Goal: Task Accomplishment & Management: Manage account settings

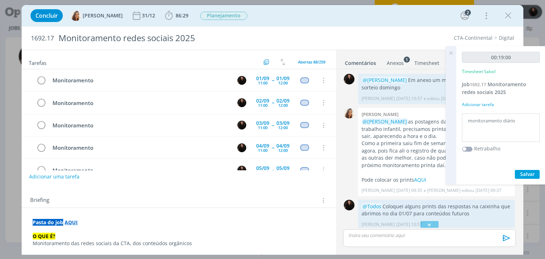
drag, startPoint x: 0, startPoint y: 0, endPoint x: 484, endPoint y: 28, distance: 484.5
click at [452, 52] on icon at bounding box center [450, 53] width 13 height 14
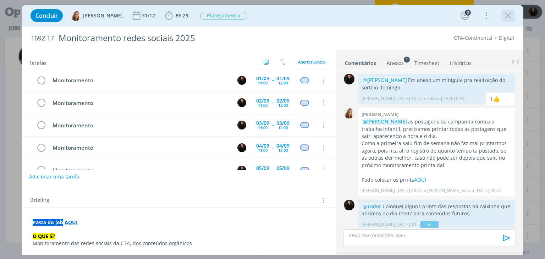
scroll to position [204, 0]
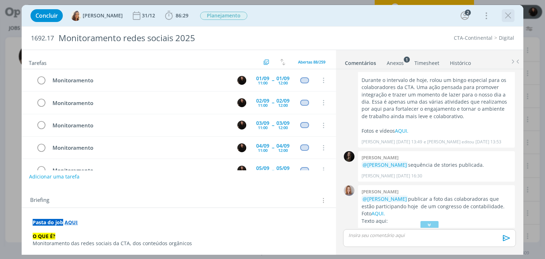
click at [505, 15] on icon "dialog" at bounding box center [508, 15] width 11 height 11
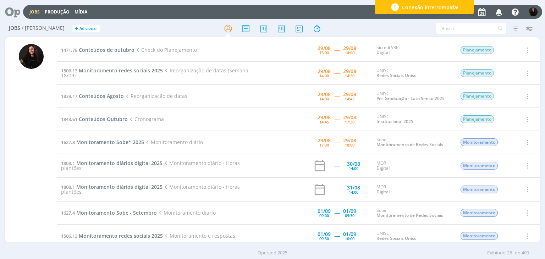
click at [124, 46] on td "1471.79 Conteúdos de outubro Check do Planejamento" at bounding box center [158, 50] width 202 height 23
click at [125, 52] on span "Conteúdos de outubro" at bounding box center [107, 49] width 56 height 7
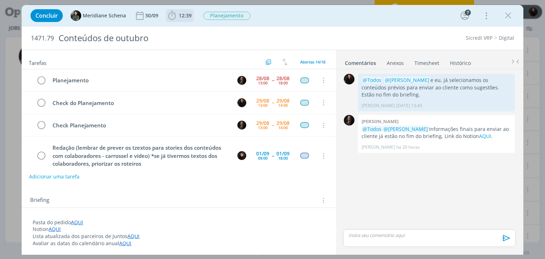
click at [178, 17] on b "12:39" at bounding box center [185, 15] width 16 height 5
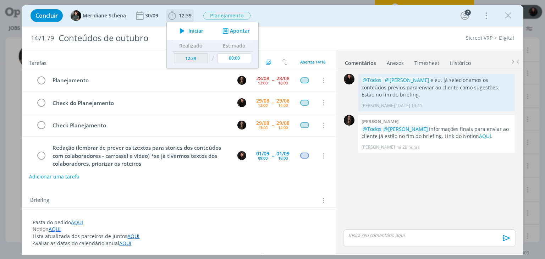
click at [189, 34] on button "Iniciar" at bounding box center [190, 31] width 28 height 10
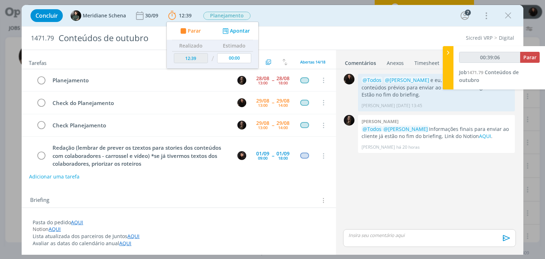
type input "00:39:07"
click at [449, 53] on icon at bounding box center [447, 52] width 7 height 7
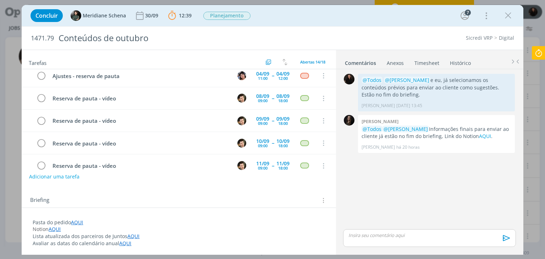
scroll to position [213, 0]
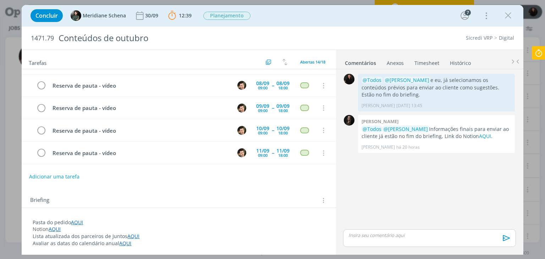
click at [535, 56] on icon at bounding box center [538, 53] width 13 height 14
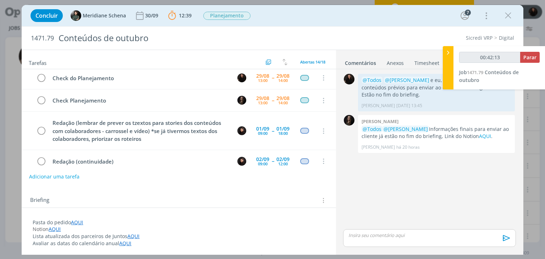
scroll to position [0, 0]
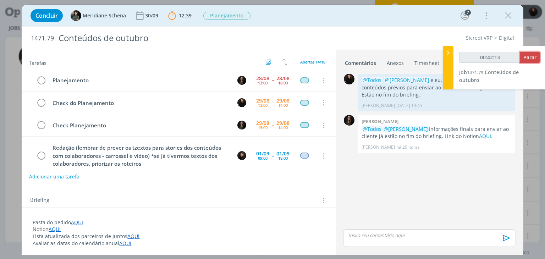
type input "00:42:14"
click at [525, 56] on span "Parar" at bounding box center [529, 57] width 13 height 7
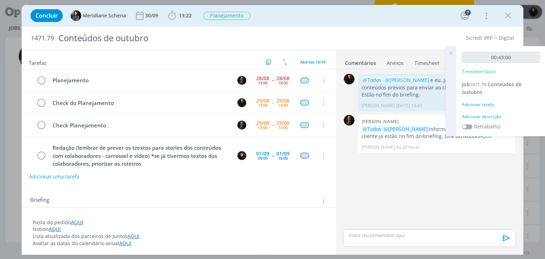
click at [475, 117] on div "Adicionar descrição" at bounding box center [501, 116] width 78 height 6
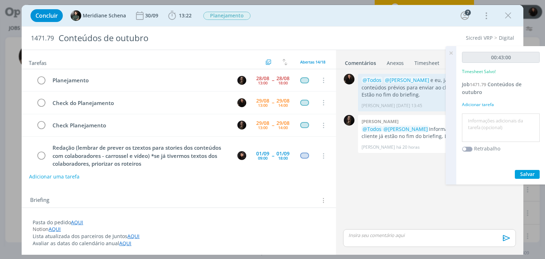
click at [480, 125] on textarea at bounding box center [501, 127] width 74 height 25
type textarea "reunião check conteúdos"
click at [522, 173] on span "Salvar" at bounding box center [527, 174] width 15 height 7
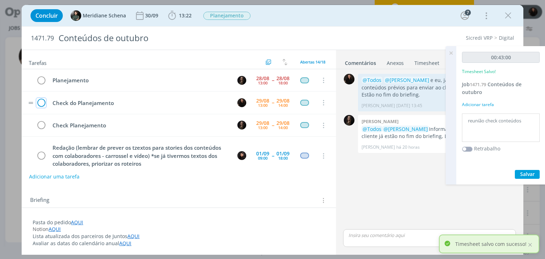
click at [41, 100] on icon "dialog" at bounding box center [41, 103] width 10 height 11
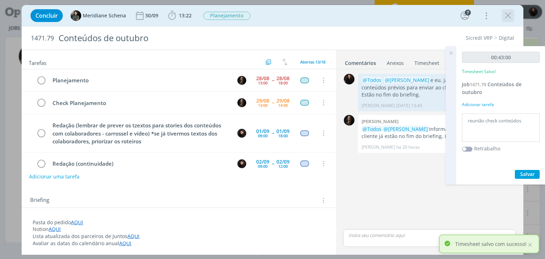
click at [503, 17] on icon "dialog" at bounding box center [508, 15] width 11 height 11
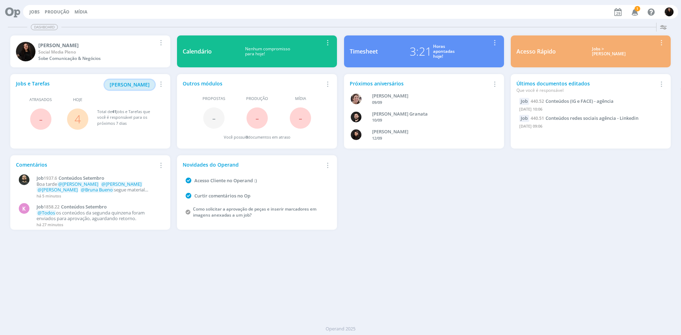
click at [134, 82] on span "[PERSON_NAME]" at bounding box center [130, 84] width 40 height 7
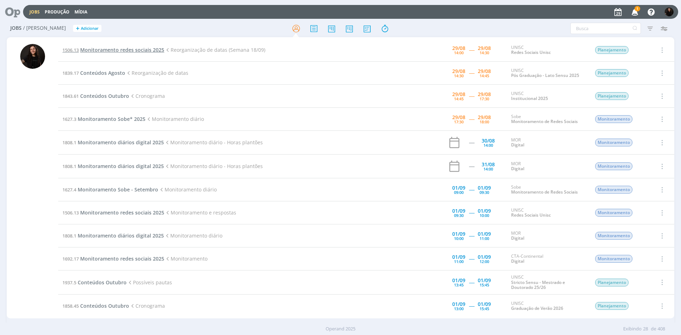
click at [102, 50] on span "Monitoramento redes sociais 2025" at bounding box center [122, 49] width 84 height 7
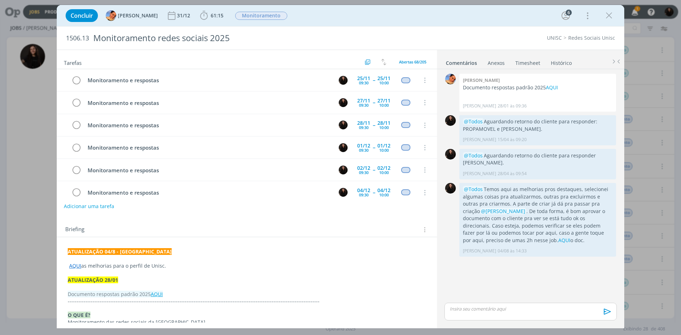
scroll to position [301, 0]
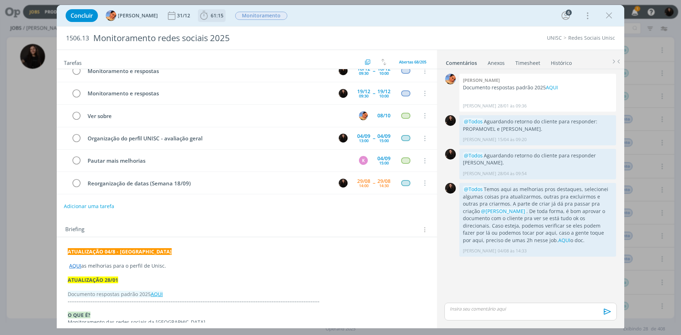
click at [202, 18] on icon "dialog" at bounding box center [204, 15] width 11 height 11
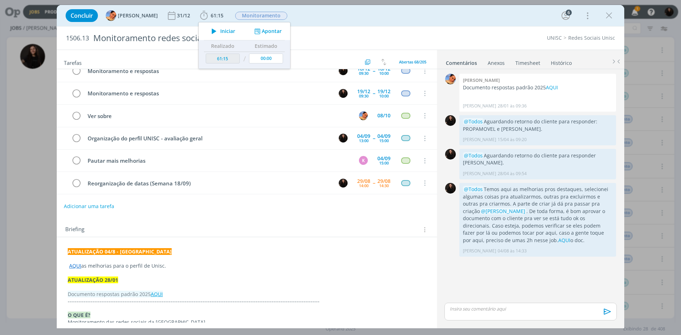
drag, startPoint x: 214, startPoint y: 31, endPoint x: 60, endPoint y: 318, distance: 325.4
click at [213, 31] on button "Iniciar" at bounding box center [221, 31] width 28 height 10
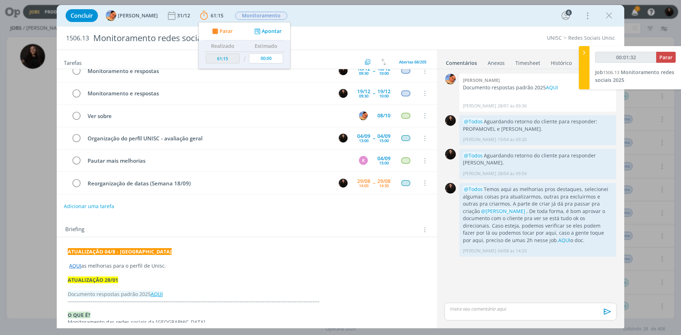
type input "00:01:33"
click at [583, 49] on icon at bounding box center [584, 52] width 7 height 7
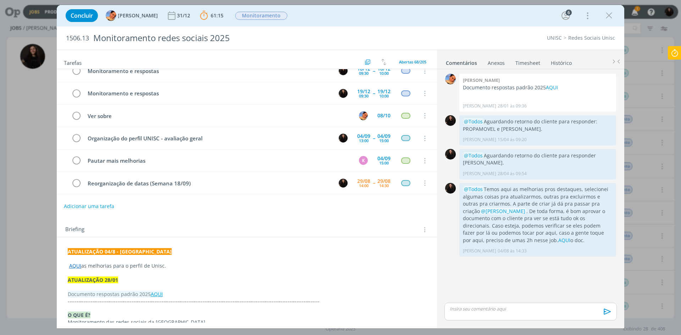
click at [506, 315] on div "dialog" at bounding box center [530, 312] width 172 height 18
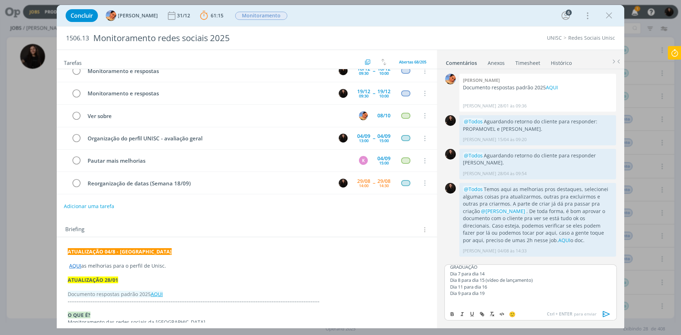
scroll to position [0, 0]
click at [142, 248] on p "ATUALIZAÇÃO 04/8 - [GEOGRAPHIC_DATA]" at bounding box center [247, 251] width 358 height 7
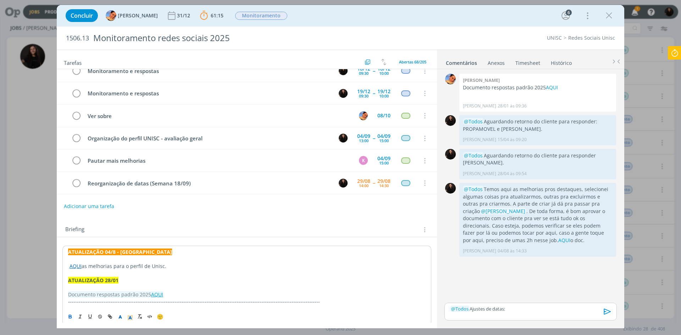
click at [70, 253] on strong "ATUALIZAÇÃO 04/8 - [GEOGRAPHIC_DATA]" at bounding box center [120, 252] width 104 height 7
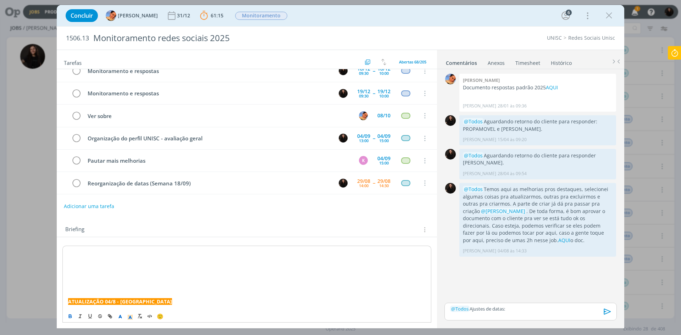
click at [77, 251] on p "dialog" at bounding box center [246, 252] width 357 height 7
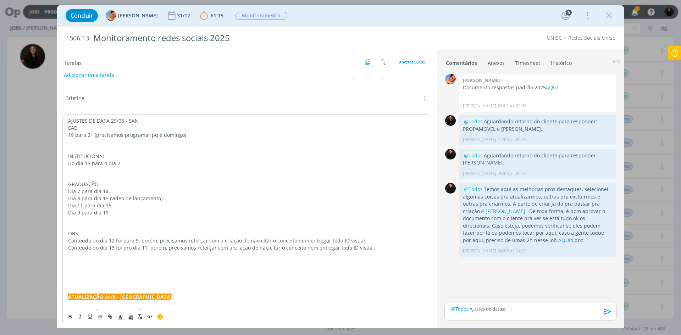
scroll to position [118, 0]
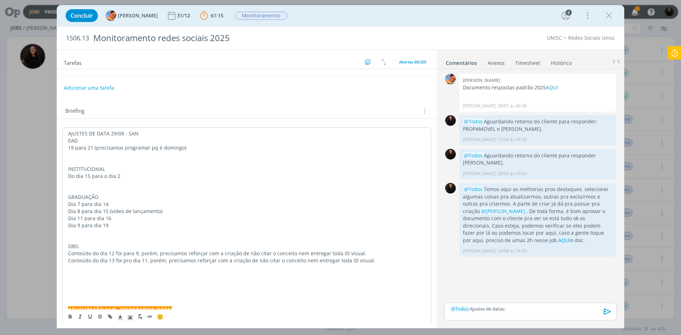
click at [149, 132] on p "AJUSTES DE DATA 29/08 - SAN" at bounding box center [246, 133] width 357 height 7
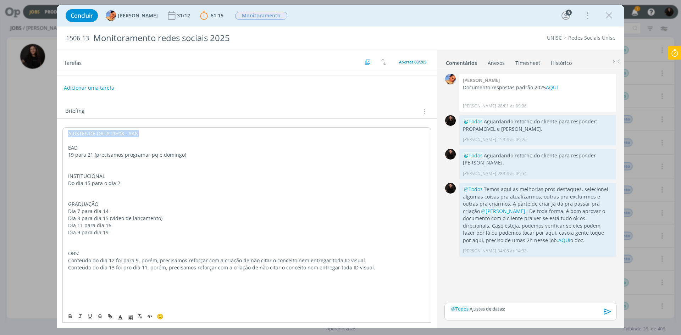
drag, startPoint x: 139, startPoint y: 133, endPoint x: 66, endPoint y: 134, distance: 72.4
click at [66, 134] on div "AJUSTES DE DATA 29/08 - SAN EAD 19 para 21 (precisamos programar pq é domingo) …" at bounding box center [246, 327] width 369 height 400
click at [120, 316] on icon "dialog" at bounding box center [120, 317] width 6 height 6
click at [118, 284] on span "dialog" at bounding box center [142, 292] width 54 height 38
click at [111, 170] on p "dialog" at bounding box center [246, 169] width 357 height 7
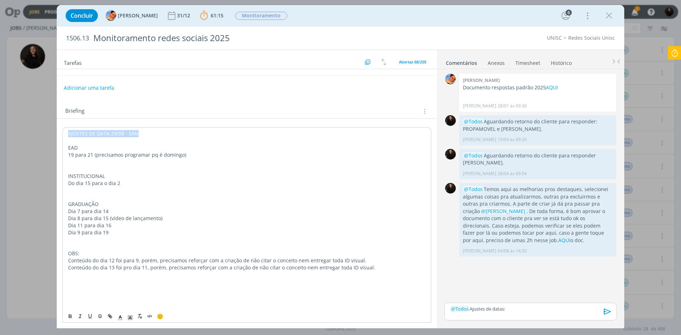
drag, startPoint x: 149, startPoint y: 128, endPoint x: 58, endPoint y: 128, distance: 90.8
click at [58, 128] on div "AJUSTES DE DATA 29/08 - SAN EAD 19 para 21 (precisamos programar pq é domingo) …" at bounding box center [247, 331] width 380 height 425
click at [131, 316] on polyline "dialog" at bounding box center [130, 317] width 2 height 3
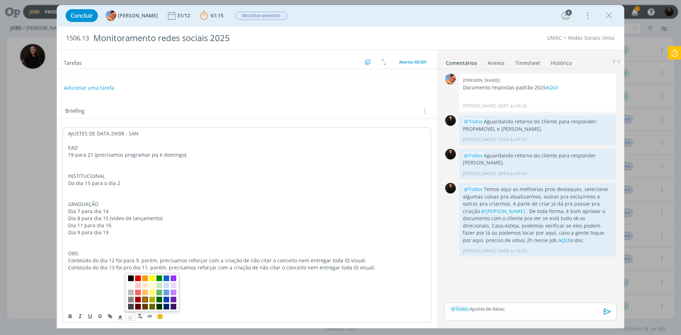
click at [143, 297] on span "dialog" at bounding box center [145, 300] width 6 height 6
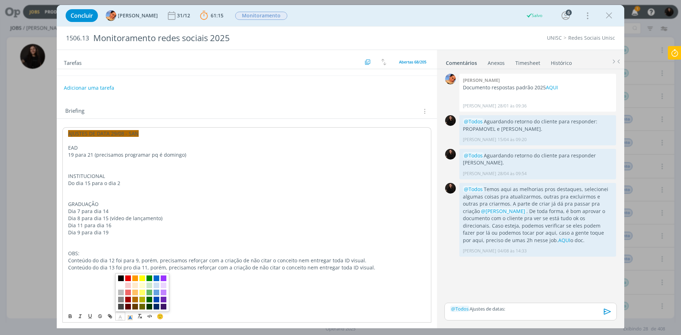
click at [123, 316] on icon "dialog" at bounding box center [120, 317] width 6 height 6
click at [121, 285] on span "dialog" at bounding box center [121, 286] width 6 height 6
drag, startPoint x: 150, startPoint y: 211, endPoint x: 140, endPoint y: 188, distance: 24.6
click at [150, 208] on p "Dia 7 para dia 14" at bounding box center [246, 211] width 357 height 7
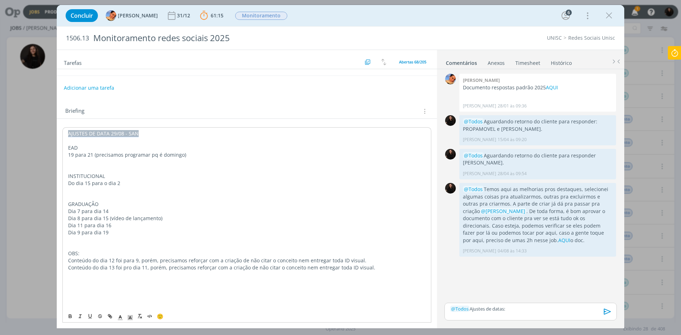
drag, startPoint x: 142, startPoint y: 136, endPoint x: 63, endPoint y: 132, distance: 79.2
click at [63, 132] on div "AJUSTES DE DATA 29/08 - SAN EAD 19 para 21 (precisamos programar pq é domingo) …" at bounding box center [246, 327] width 369 height 400
click at [81, 151] on p "EAD" at bounding box center [246, 147] width 357 height 7
drag, startPoint x: 71, startPoint y: 149, endPoint x: 67, endPoint y: 149, distance: 3.9
click at [67, 149] on div "AJUSTES DE DATA 29/08 - SAN EAD 19 para 21 (precisamos programar pq é domingo) …" at bounding box center [246, 327] width 369 height 400
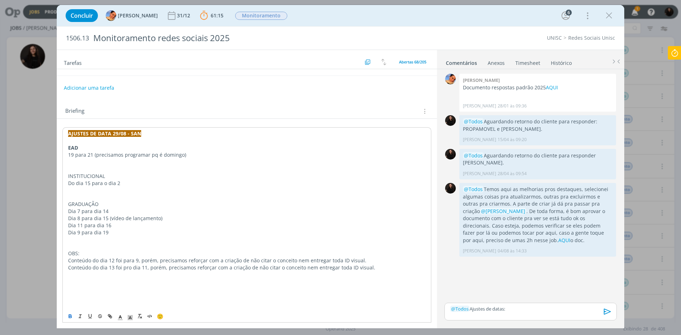
click at [73, 161] on p "dialog" at bounding box center [246, 162] width 357 height 7
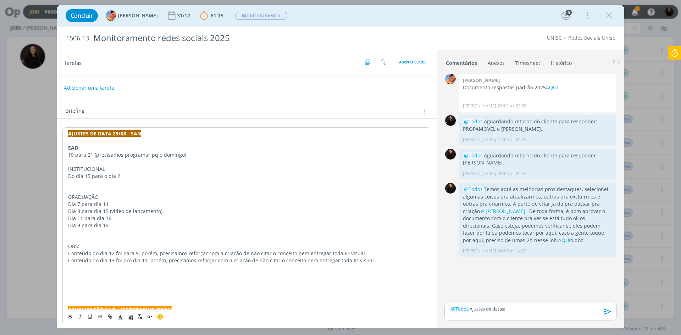
drag, startPoint x: 106, startPoint y: 169, endPoint x: 68, endPoint y: 169, distance: 38.7
click at [68, 169] on div "AJUSTES DE DATA 29/08 - SAN EAD 19 para 21 (precisamos programar pq é domingo) …" at bounding box center [246, 323] width 369 height 393
click at [78, 183] on p "dialog" at bounding box center [246, 183] width 357 height 7
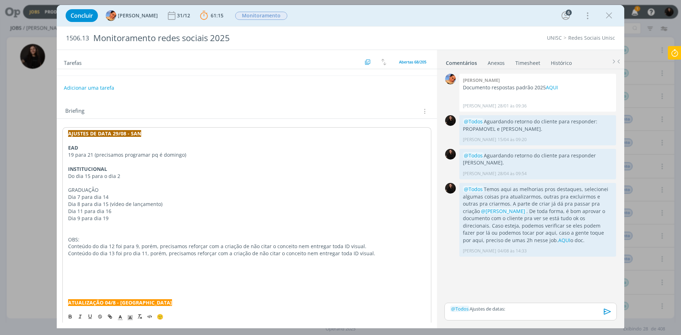
drag, startPoint x: 99, startPoint y: 189, endPoint x: 63, endPoint y: 187, distance: 36.6
click at [63, 187] on div "AJUSTES DE DATA 29/08 - SAN EAD 19 para 21 (precisamos programar pq é domingo) …" at bounding box center [246, 320] width 369 height 386
click at [86, 221] on p "Dia 9 para dia 19" at bounding box center [246, 218] width 357 height 7
click at [85, 222] on p "dialog" at bounding box center [246, 225] width 357 height 7
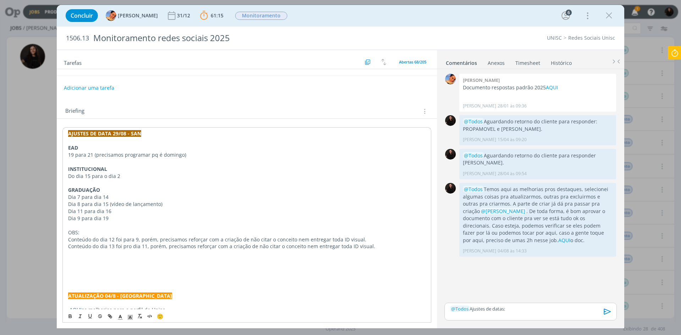
drag, startPoint x: 85, startPoint y: 234, endPoint x: 66, endPoint y: 232, distance: 19.6
click at [66, 232] on div "AJUSTES DE DATA 29/08 - SAN EAD 19 para 21 (precisamos programar pq é domingo) …" at bounding box center [246, 316] width 369 height 379
click at [133, 261] on p "dialog" at bounding box center [246, 260] width 357 height 7
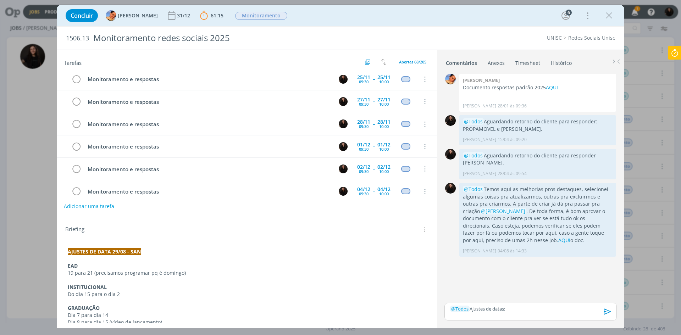
scroll to position [0, 0]
click at [611, 18] on icon "dialog" at bounding box center [609, 15] width 11 height 11
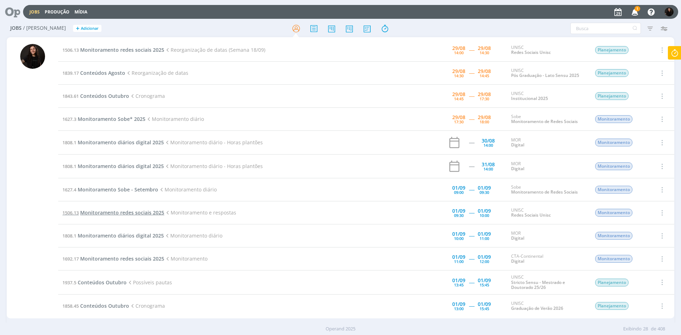
click at [155, 212] on span "Monitoramento redes sociais 2025" at bounding box center [122, 212] width 84 height 7
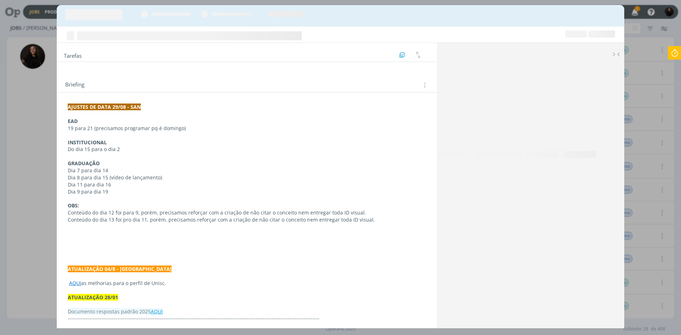
click at [362, 223] on p "Conteúdo do dia 13 foi pro dia 11, porém, precisamos reforçar com a criação de …" at bounding box center [247, 219] width 358 height 7
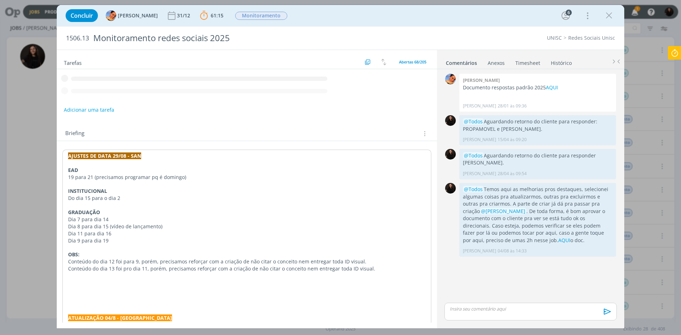
click at [372, 223] on p "Dia 8 para dia 15 (vídeo de lançamento)" at bounding box center [246, 226] width 357 height 7
click at [62, 153] on div "Tarefas Usar Job de template Ordenar por: Prazo crescente Prazo decrescente Ord…" at bounding box center [247, 186] width 380 height 273
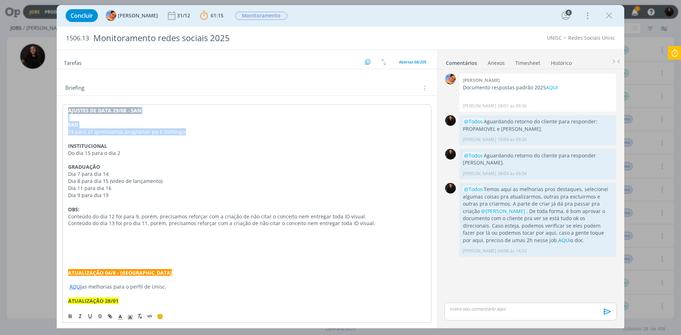
scroll to position [142, 0]
click at [71, 108] on strong "AJUSTES DE DATA 29/08 - SAN" at bounding box center [104, 110] width 73 height 7
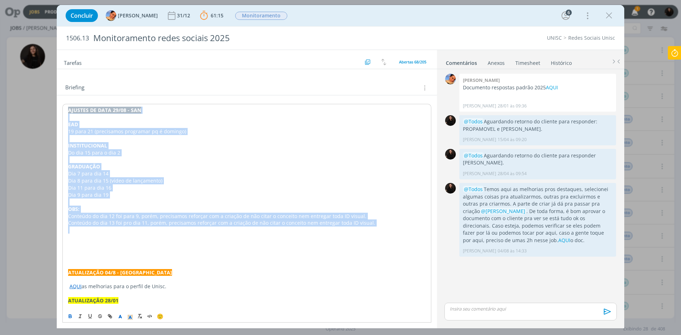
drag, startPoint x: 96, startPoint y: 135, endPoint x: 366, endPoint y: 227, distance: 284.8
click at [366, 227] on div "AJUSTES DE DATA 29/08 - SAN EAD 19 para 21 (precisamos programar pq é domingo) …" at bounding box center [246, 293] width 369 height 379
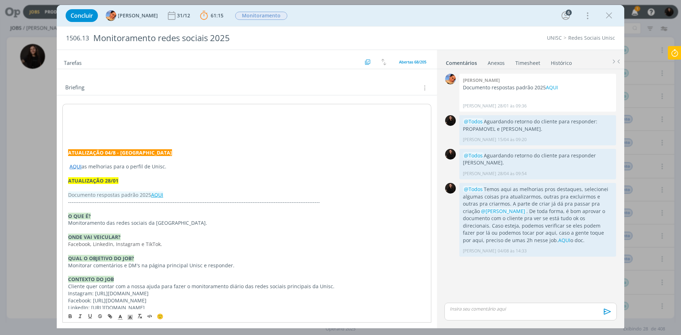
click at [73, 153] on strong "ATUALIZAÇÃO 04/8 - [GEOGRAPHIC_DATA]" at bounding box center [120, 152] width 104 height 7
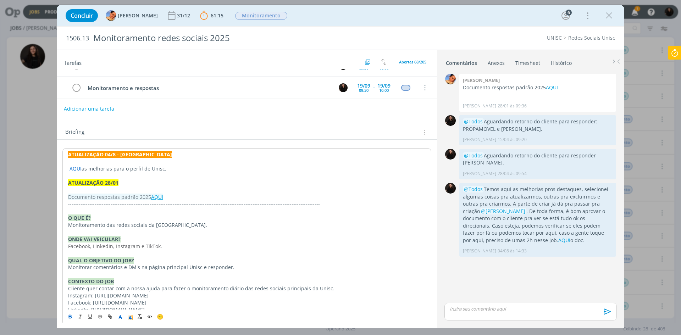
scroll to position [0, 0]
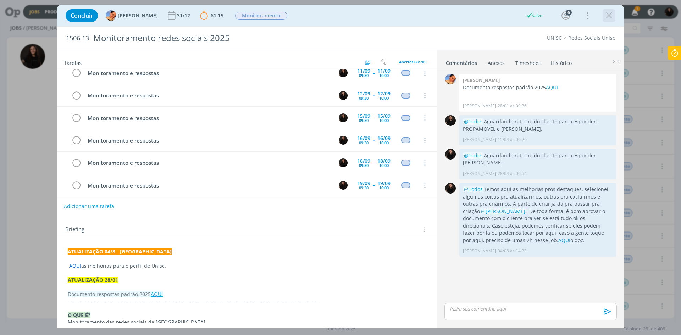
click at [612, 13] on icon "dialog" at bounding box center [609, 15] width 11 height 11
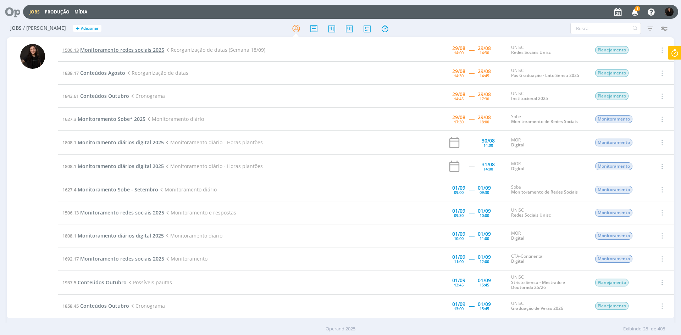
click at [138, 48] on span "Monitoramento redes sociais 2025" at bounding box center [122, 49] width 84 height 7
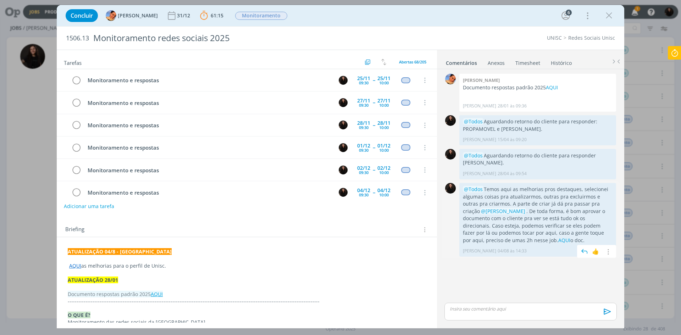
scroll to position [301, 0]
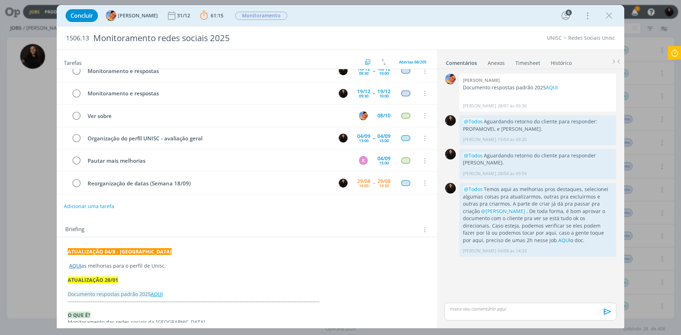
click at [144, 252] on p "ATUALIZAÇÃO 04/8 - [GEOGRAPHIC_DATA]" at bounding box center [247, 251] width 358 height 7
drag, startPoint x: 126, startPoint y: 246, endPoint x: 23, endPoint y: 259, distance: 102.9
click at [26, 259] on div "Concluir [PERSON_NAME] 31/12 61:15 Parar Apontar Data * [DATE] Horas * 00:00 Ta…" at bounding box center [340, 167] width 681 height 335
click at [69, 254] on strong "ATUALIZAÇÃO 04/8 - [GEOGRAPHIC_DATA]" at bounding box center [120, 252] width 104 height 7
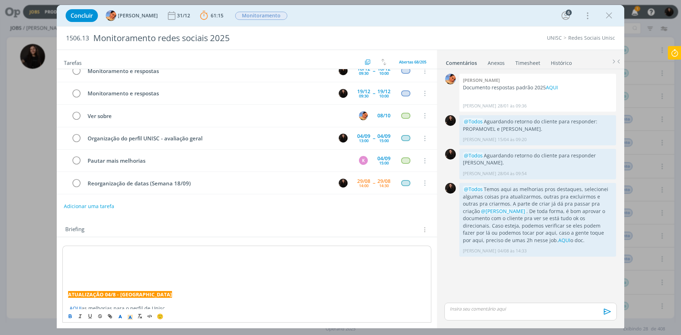
click at [83, 253] on p "dialog" at bounding box center [246, 252] width 357 height 7
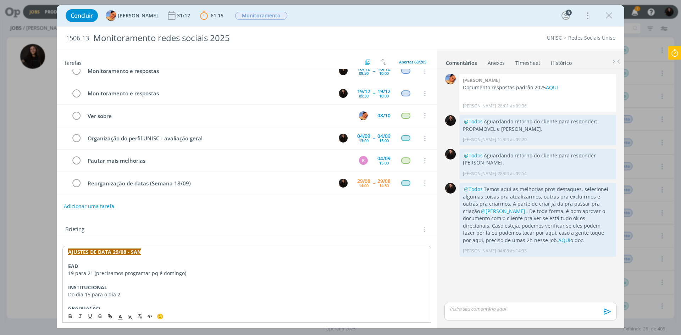
scroll to position [52, 0]
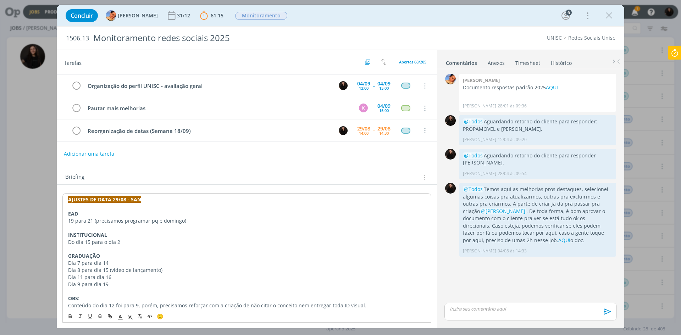
click at [495, 307] on p "dialog" at bounding box center [530, 309] width 161 height 6
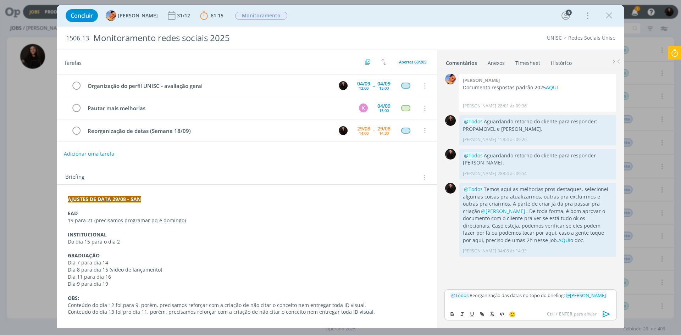
click at [608, 312] on icon "dialog" at bounding box center [606, 314] width 11 height 11
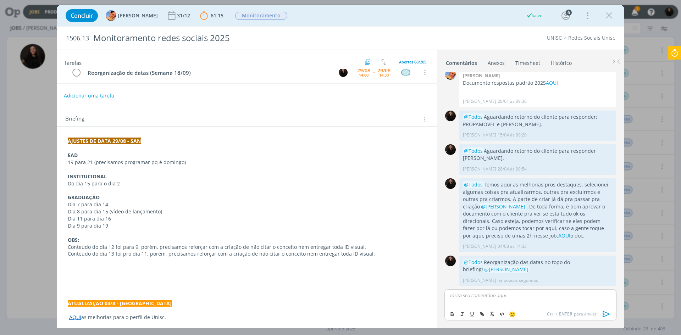
scroll to position [123, 0]
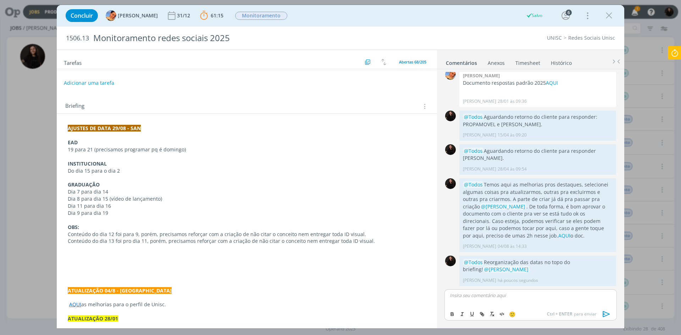
click at [86, 260] on p "dialog" at bounding box center [247, 262] width 358 height 7
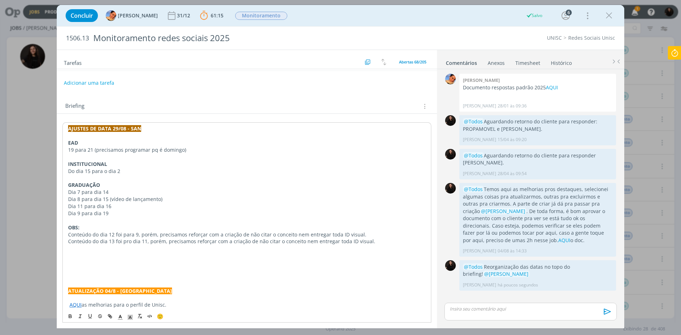
scroll to position [0, 0]
click at [86, 260] on p "dialog" at bounding box center [246, 262] width 357 height 7
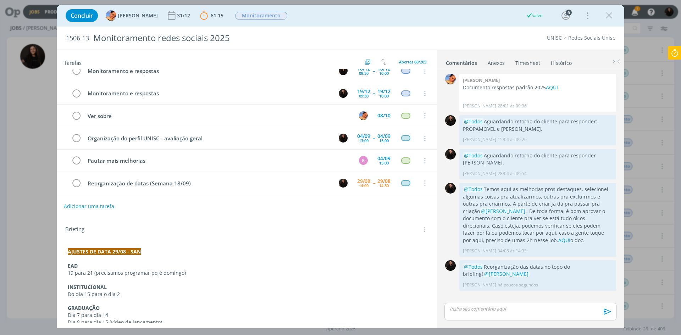
click at [678, 50] on icon at bounding box center [674, 53] width 13 height 14
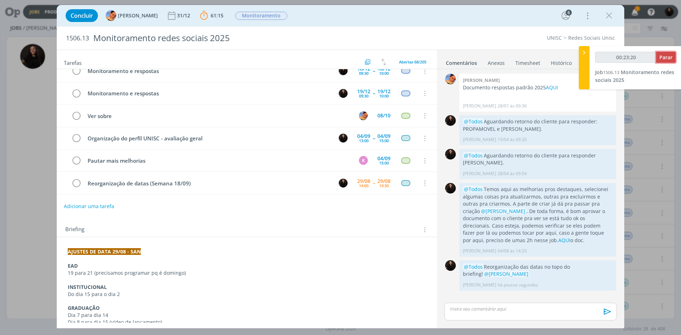
click at [667, 57] on span "Parar" at bounding box center [665, 57] width 13 height 7
type input "00:24:00"
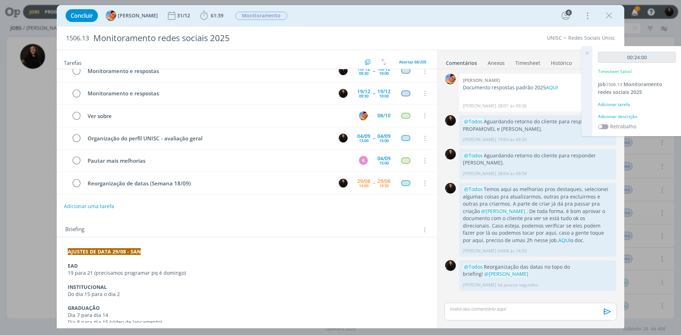
click at [608, 118] on div "Adicionar descrição" at bounding box center [637, 116] width 78 height 6
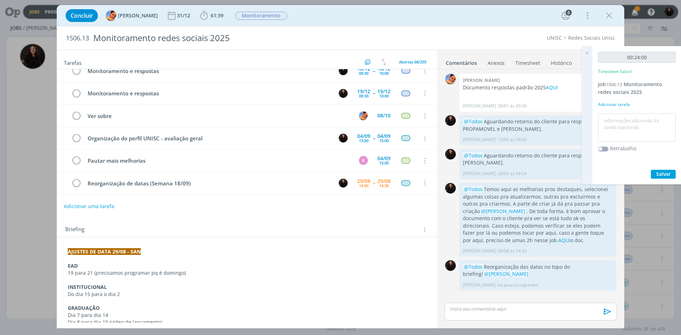
click at [610, 122] on textarea at bounding box center [637, 127] width 74 height 25
click at [610, 122] on textarea "monitoramento diário" at bounding box center [637, 127] width 74 height 25
type textarea "ajuste de datas"
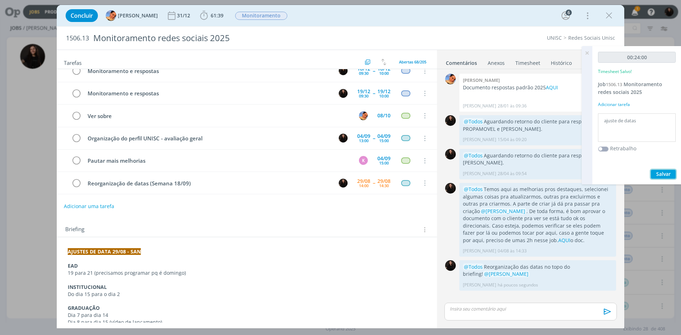
click at [661, 176] on span "Salvar" at bounding box center [663, 174] width 15 height 7
click at [76, 183] on icon "dialog" at bounding box center [76, 183] width 10 height 11
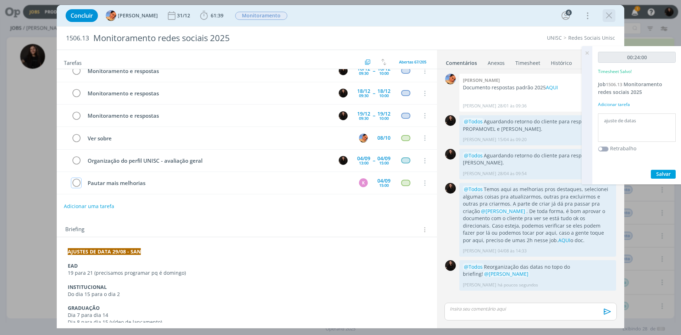
scroll to position [301, 0]
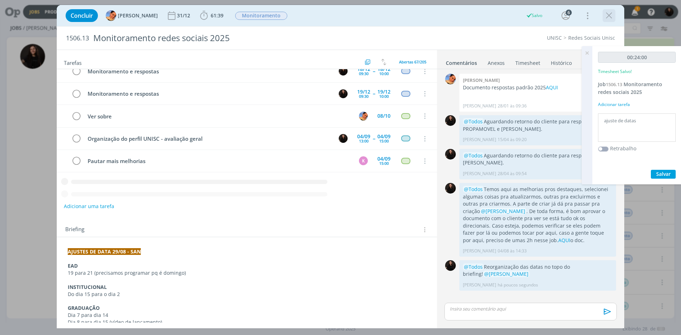
click at [607, 15] on icon "dialog" at bounding box center [609, 15] width 11 height 11
click at [587, 53] on div at bounding box center [340, 167] width 681 height 335
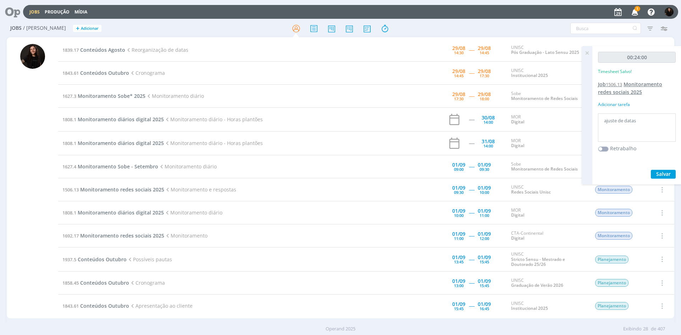
click at [624, 90] on span "Monitoramento redes sociais 2025" at bounding box center [630, 88] width 64 height 15
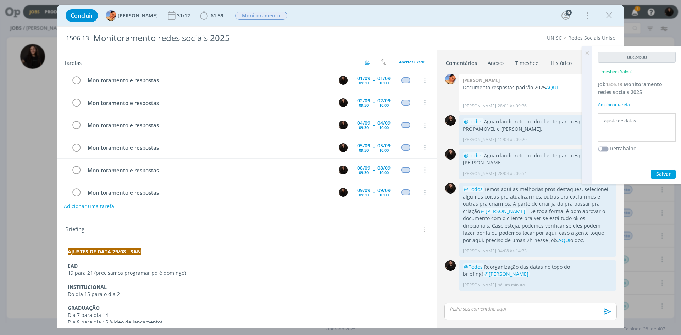
click at [517, 60] on link "Timesheet" at bounding box center [528, 61] width 26 height 10
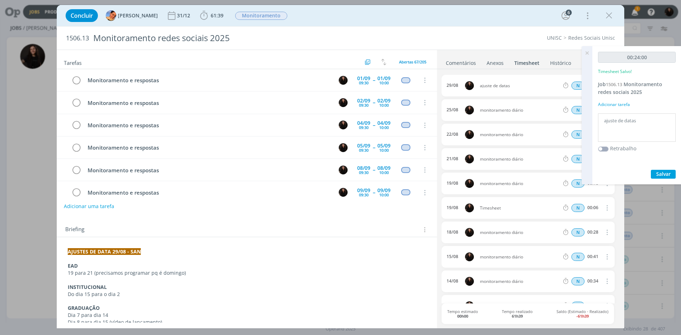
click at [454, 58] on link "Comentários" at bounding box center [460, 61] width 31 height 10
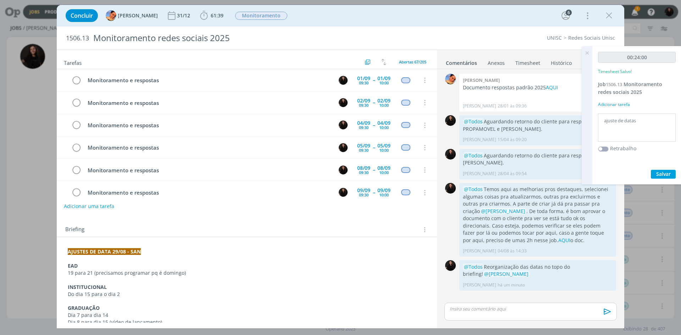
click at [567, 62] on link "Histórico" at bounding box center [561, 61] width 22 height 10
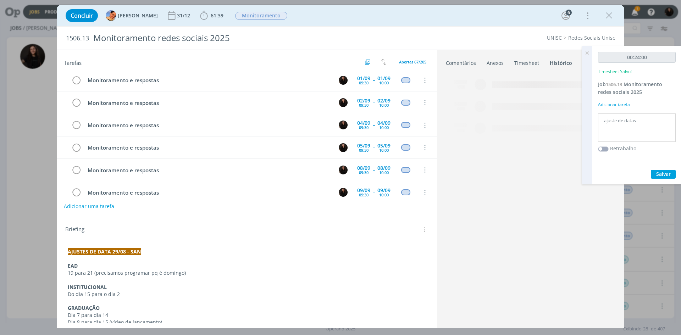
click at [589, 52] on icon at bounding box center [587, 53] width 13 height 14
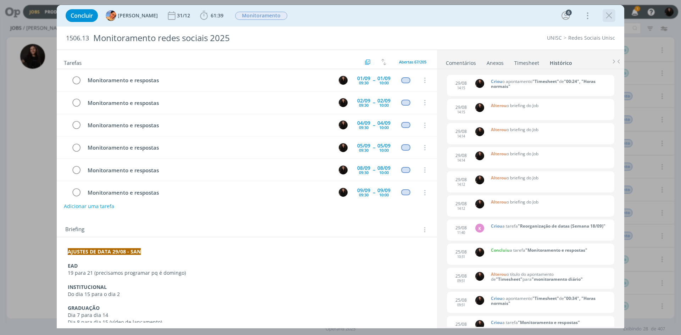
click at [611, 18] on icon "dialog" at bounding box center [609, 15] width 11 height 11
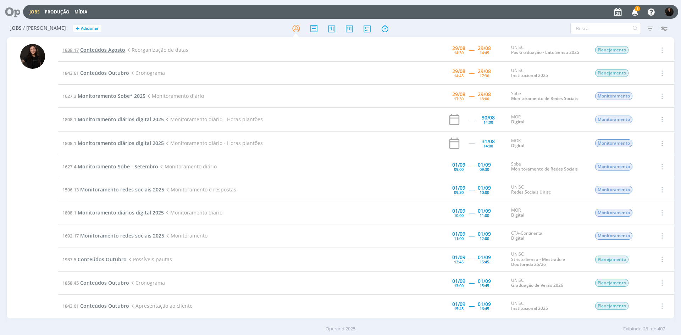
click at [98, 49] on span "Conteúdos Agosto" at bounding box center [102, 49] width 45 height 7
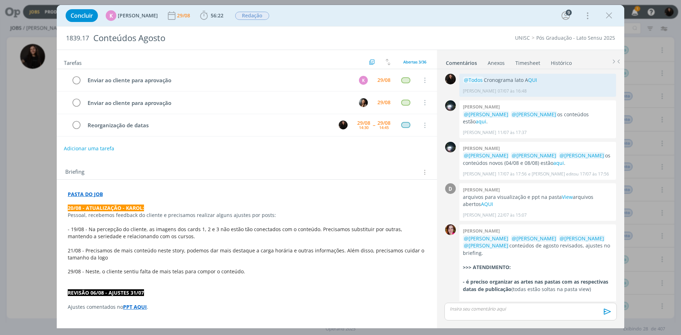
scroll to position [942, 0]
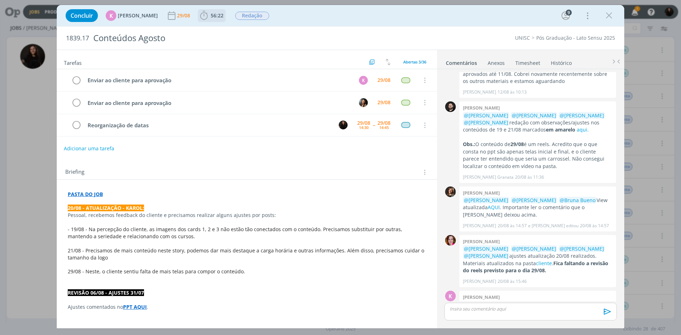
click at [199, 13] on icon "dialog" at bounding box center [204, 15] width 11 height 11
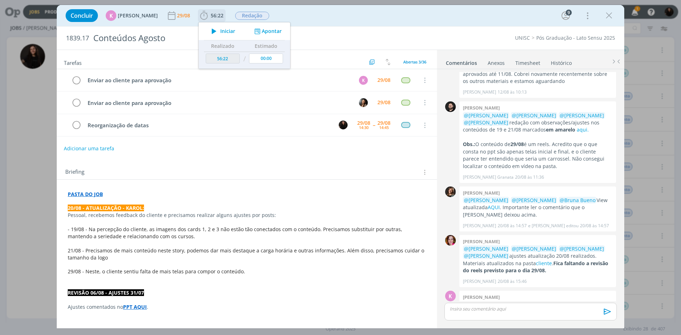
click at [212, 33] on icon "dialog" at bounding box center [214, 31] width 12 height 9
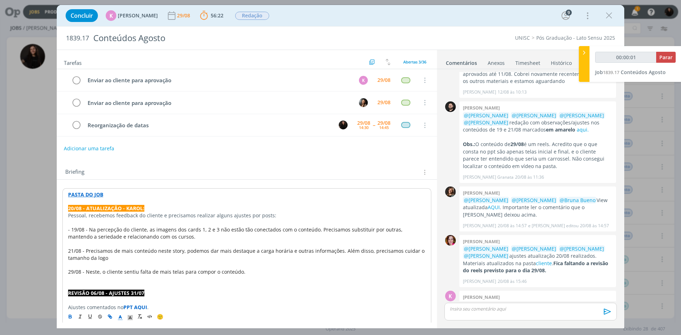
click at [343, 172] on div "Briefing Briefings Predefinidos Versões do Briefing Ver Briefing do Projeto" at bounding box center [247, 172] width 365 height 9
type input "00:00:05"
click at [582, 53] on icon at bounding box center [584, 52] width 7 height 7
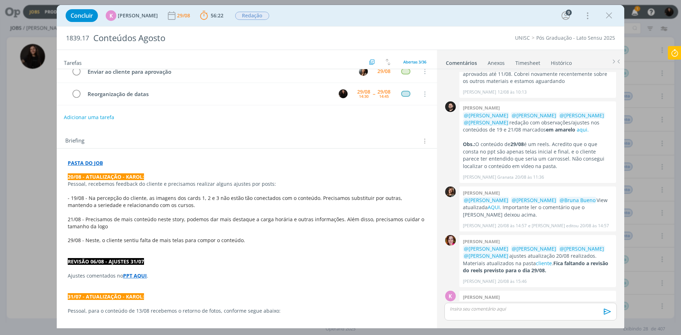
scroll to position [35, 0]
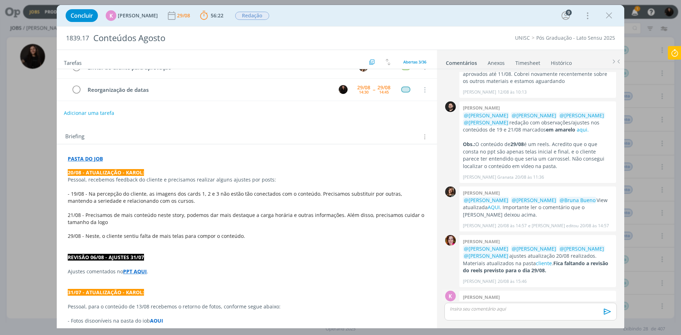
drag, startPoint x: 508, startPoint y: 283, endPoint x: 472, endPoint y: 281, distance: 36.2
click at [472, 301] on p "@[PERSON_NAME] por favor, reajustar as datas dos conteúdos: 19, 21 e 28" at bounding box center [538, 308] width 150 height 15
copy p "19, 21 e 28"
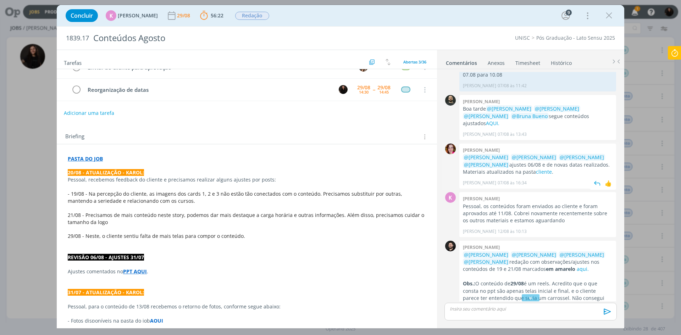
scroll to position [942, 0]
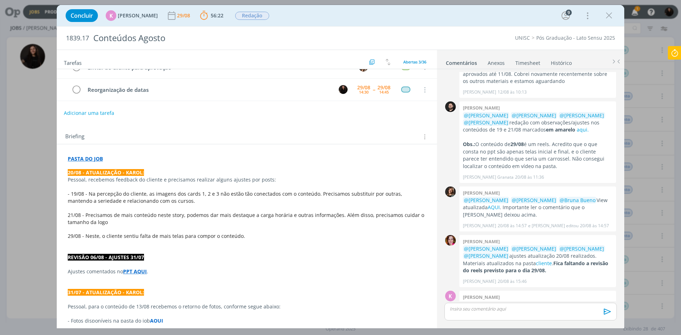
click at [92, 157] on strong "PASTA DO JOB" at bounding box center [85, 158] width 35 height 7
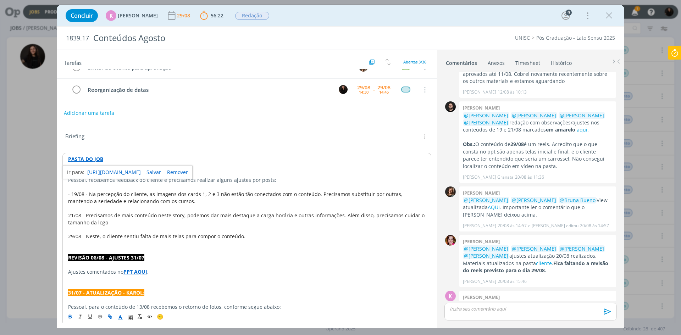
click at [394, 262] on p "dialog" at bounding box center [246, 264] width 357 height 7
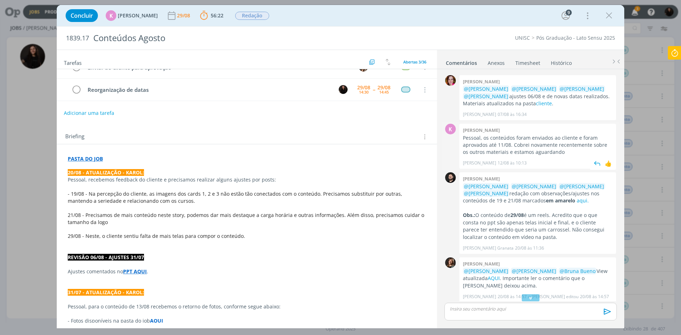
scroll to position [800, 0]
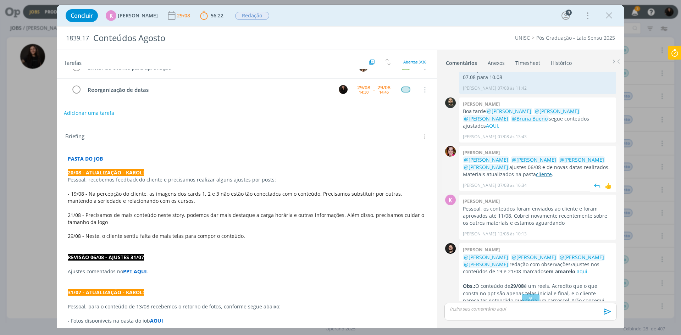
click at [545, 171] on link "cliente" at bounding box center [544, 174] width 16 height 7
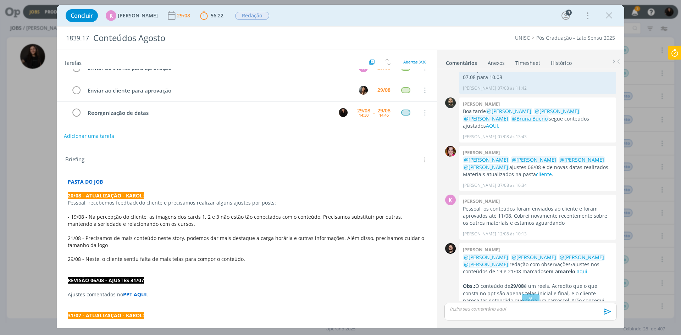
scroll to position [0, 0]
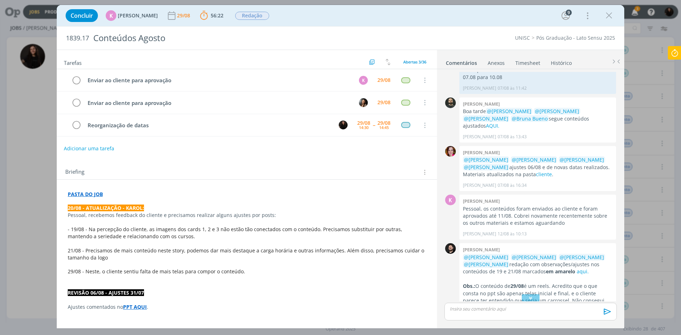
click at [129, 197] on p "PASTA DO JOB" at bounding box center [247, 194] width 358 height 7
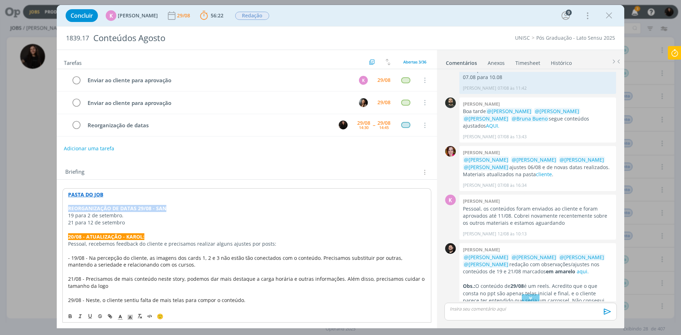
drag, startPoint x: 179, startPoint y: 207, endPoint x: 61, endPoint y: 207, distance: 118.8
click at [127, 319] on span "dialog" at bounding box center [130, 316] width 10 height 9
click at [145, 294] on span "dialog" at bounding box center [145, 293] width 6 height 6
click at [121, 316] on icon "dialog" at bounding box center [120, 317] width 6 height 6
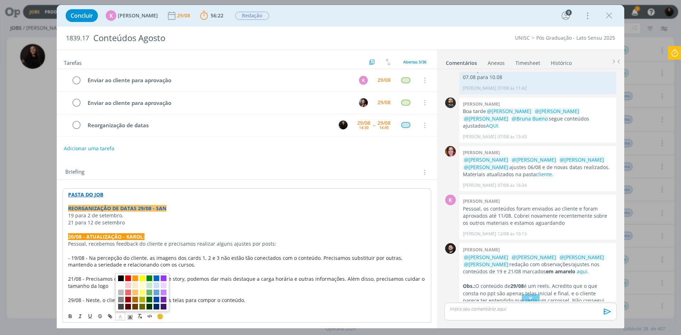
click at [121, 284] on span "dialog" at bounding box center [121, 286] width 6 height 6
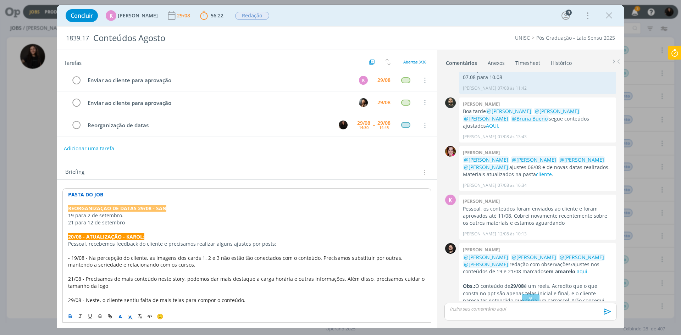
click at [181, 213] on p "19 para 2 de setembro." at bounding box center [246, 215] width 357 height 7
drag, startPoint x: 170, startPoint y: 208, endPoint x: 67, endPoint y: 209, distance: 103.2
click at [132, 321] on icon "dialog" at bounding box center [130, 317] width 6 height 6
click at [142, 278] on span "dialog" at bounding box center [145, 279] width 6 height 6
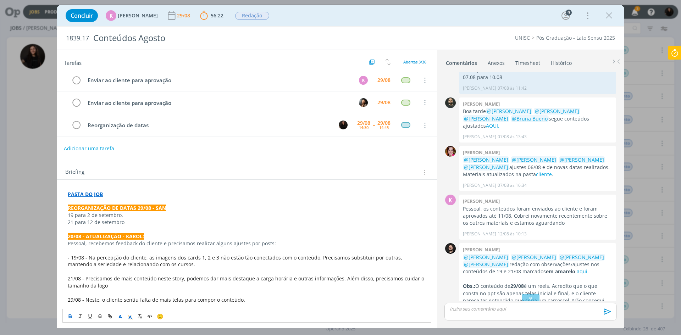
click at [162, 232] on p "dialog" at bounding box center [247, 229] width 358 height 7
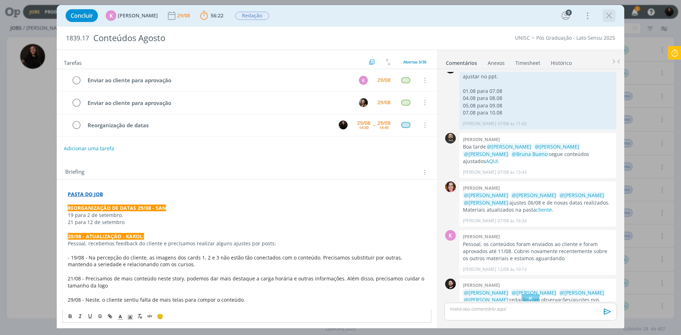
click at [608, 11] on icon "dialog" at bounding box center [609, 15] width 11 height 11
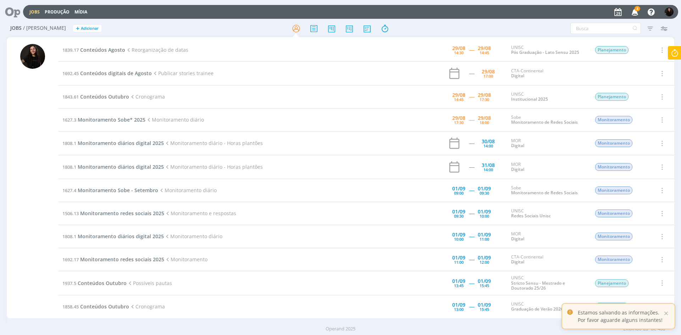
click at [638, 12] on icon "button" at bounding box center [635, 12] width 12 height 12
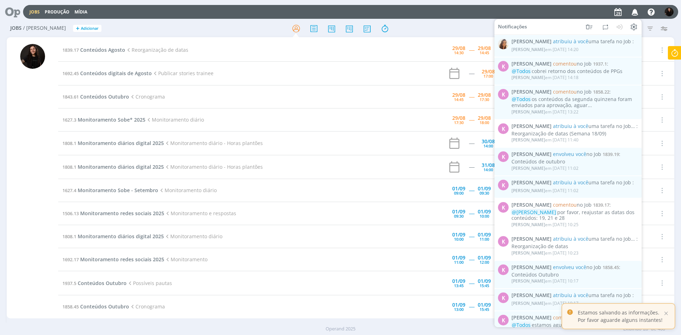
click at [638, 12] on icon "button" at bounding box center [635, 12] width 12 height 12
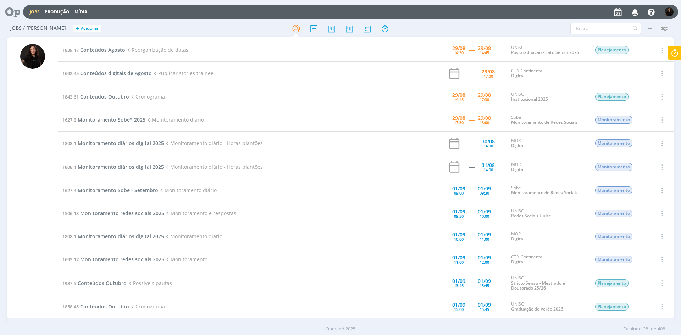
click at [675, 56] on icon at bounding box center [674, 53] width 13 height 14
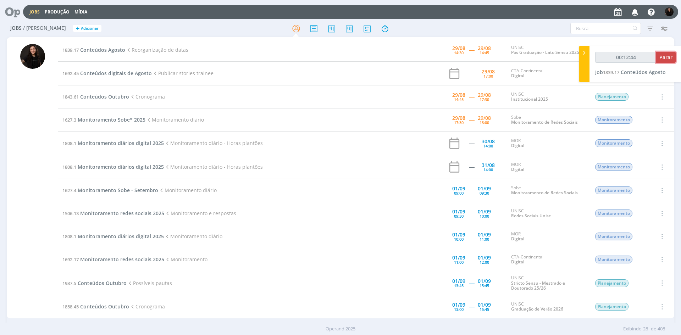
click at [665, 57] on span "Parar" at bounding box center [665, 57] width 13 height 7
click at [663, 60] on span "Parar" at bounding box center [665, 57] width 13 height 7
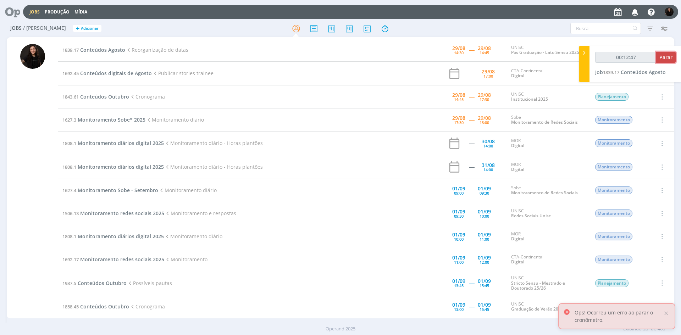
click at [663, 60] on span "Parar" at bounding box center [665, 57] width 13 height 7
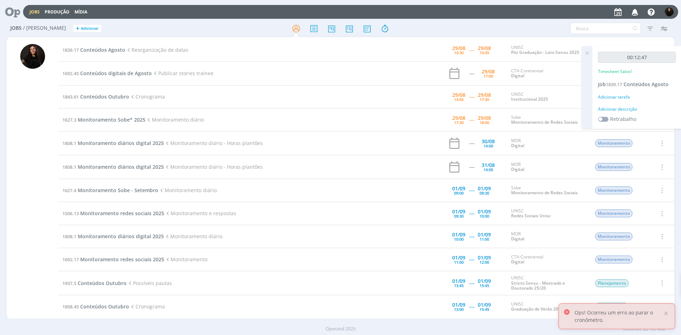
type input "00:13:00"
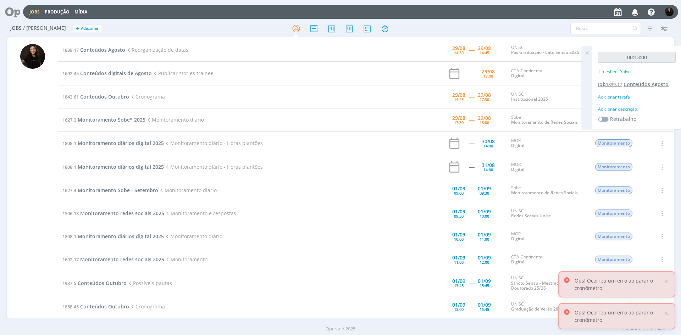
click at [630, 87] on span "Conteúdos Agosto" at bounding box center [645, 84] width 45 height 7
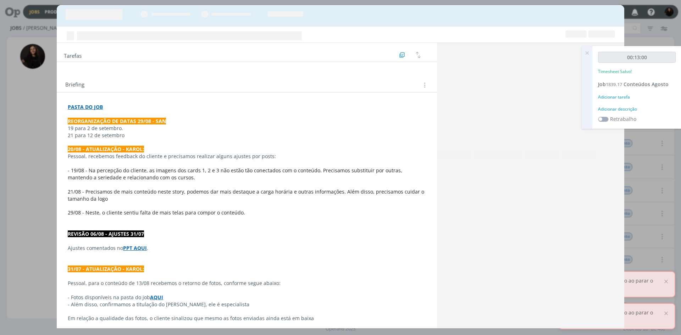
click at [624, 110] on div "Adicionar descrição" at bounding box center [637, 109] width 78 height 6
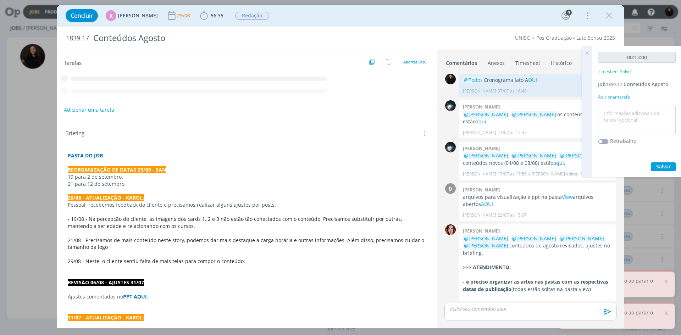
scroll to position [942, 0]
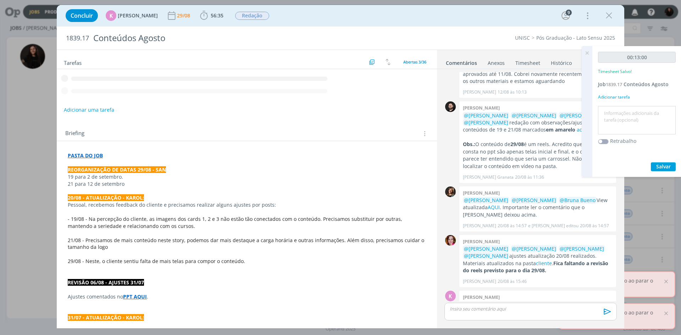
click at [631, 119] on textarea at bounding box center [637, 120] width 74 height 25
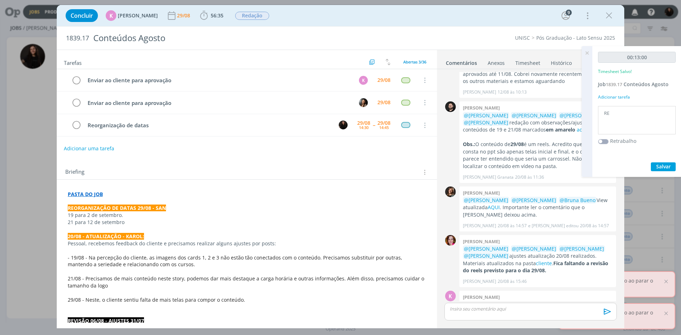
type textarea "R"
type textarea "reorganização de datas"
click at [667, 165] on span "Salvar" at bounding box center [663, 166] width 15 height 7
click at [494, 308] on p "dialog" at bounding box center [530, 309] width 161 height 6
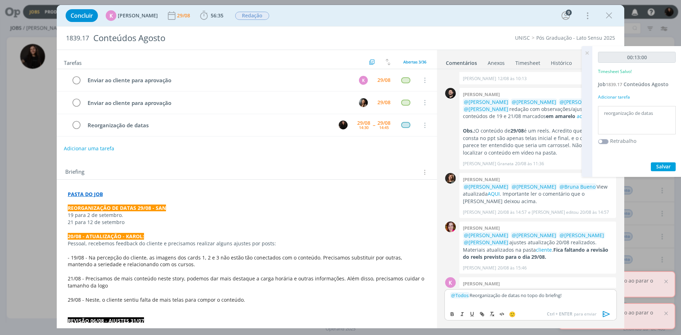
drag, startPoint x: 609, startPoint y: 312, endPoint x: 234, endPoint y: 294, distance: 374.9
click at [609, 312] on icon "dialog" at bounding box center [606, 314] width 11 height 11
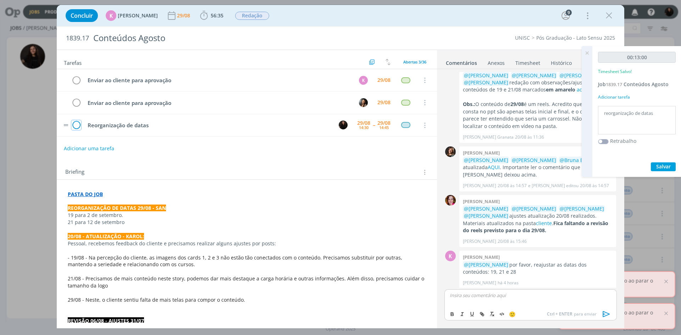
click at [78, 122] on icon "dialog" at bounding box center [76, 125] width 10 height 11
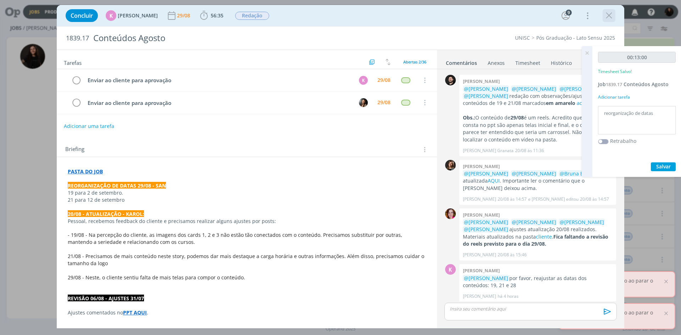
click at [612, 14] on icon "dialog" at bounding box center [609, 15] width 11 height 11
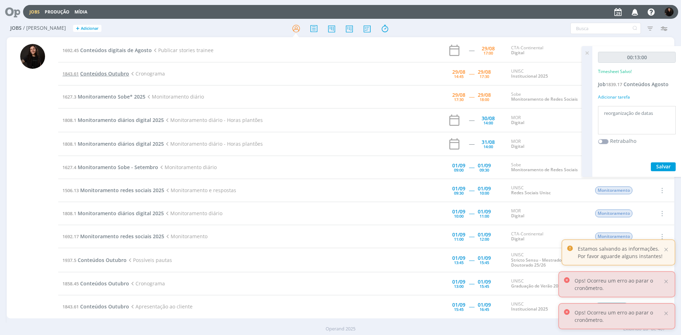
click at [109, 75] on span "Conteúdos Outubro" at bounding box center [104, 73] width 49 height 7
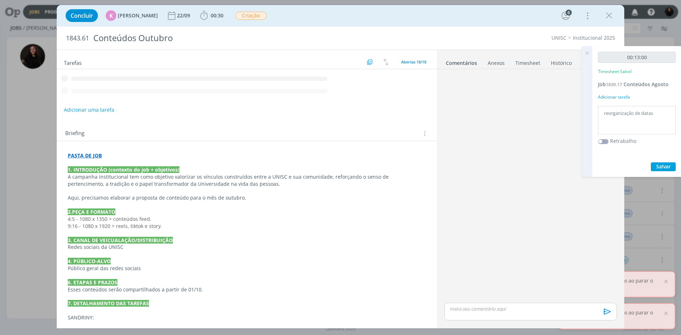
click at [585, 55] on icon at bounding box center [587, 53] width 13 height 14
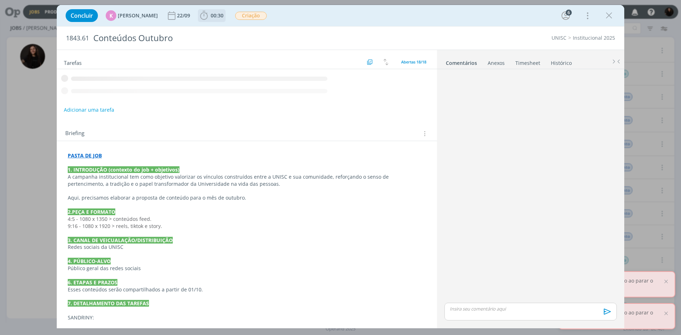
click at [203, 16] on icon "dialog" at bounding box center [204, 15] width 11 height 11
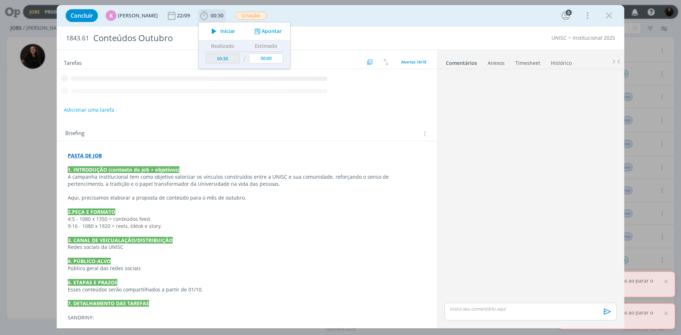
click at [220, 32] on span "Iniciar" at bounding box center [227, 31] width 15 height 5
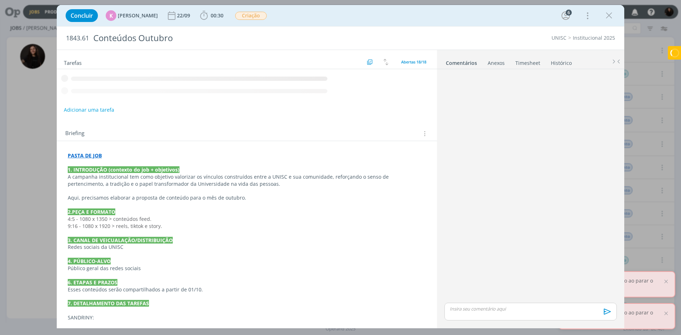
click at [287, 197] on p "Aqui, precisamos elaborar a proposta de conteúdo para o mês de outubro." at bounding box center [247, 197] width 358 height 7
click at [318, 188] on div "Tarefas Usar Job de template Ordenar por: Prazo crescente Prazo decrescente Ord…" at bounding box center [247, 186] width 380 height 273
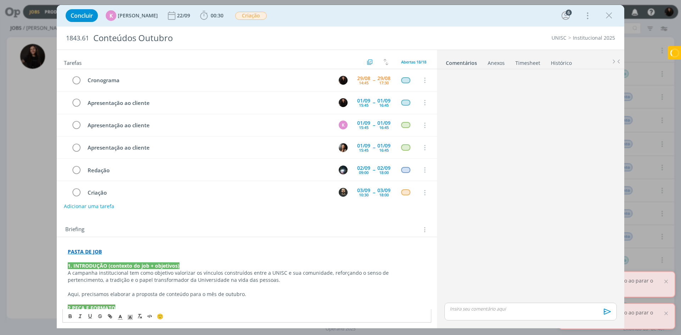
click at [302, 179] on tr "Redação [DATE] 09:00 -- [DATE] 18:00 Cancelar" at bounding box center [247, 170] width 380 height 22
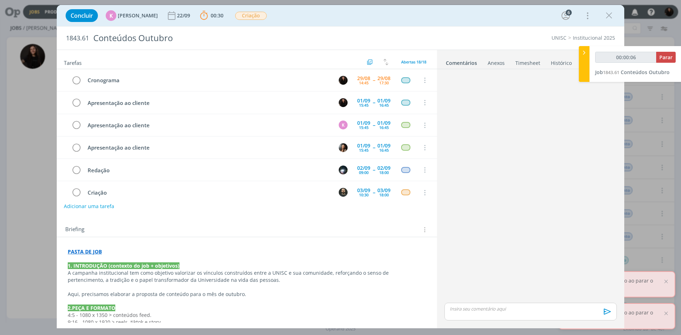
type input "00:00:07"
click at [581, 52] on icon at bounding box center [584, 52] width 7 height 7
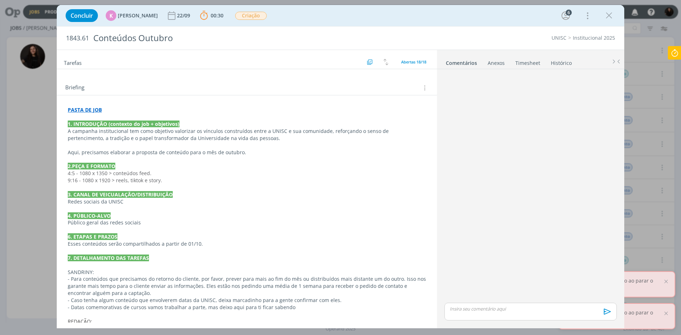
scroll to position [248, 0]
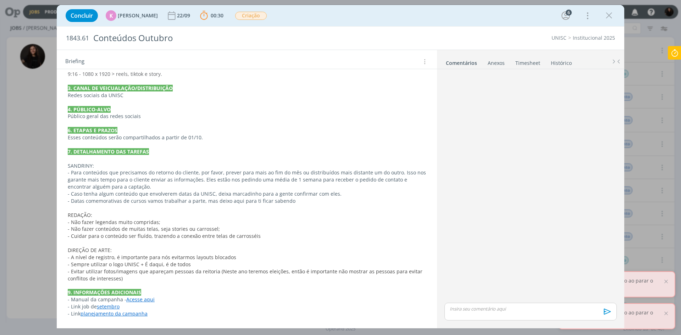
click at [124, 317] on div "PASTA DE JOB 1. INTRODUÇÃO (contexto do job + objetivos) A campanha institucion…" at bounding box center [246, 159] width 369 height 322
click at [136, 298] on link "[URL][DOMAIN_NAME]" at bounding box center [114, 299] width 54 height 9
click at [274, 233] on p "- Cuidar para o conteúdo ser fluído, trazendo a conexão entre telas de carrossé…" at bounding box center [246, 236] width 357 height 7
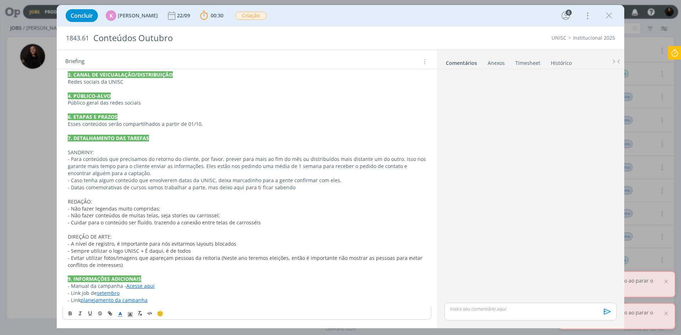
scroll to position [262, 0]
click at [605, 12] on icon "dialog" at bounding box center [609, 15] width 11 height 11
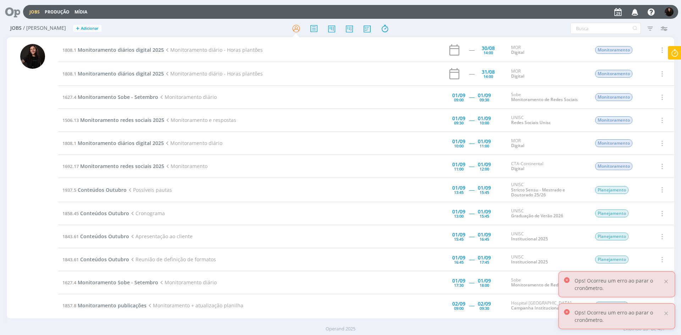
scroll to position [71, 0]
click at [117, 191] on span "Conteúdos Outubro" at bounding box center [102, 189] width 49 height 7
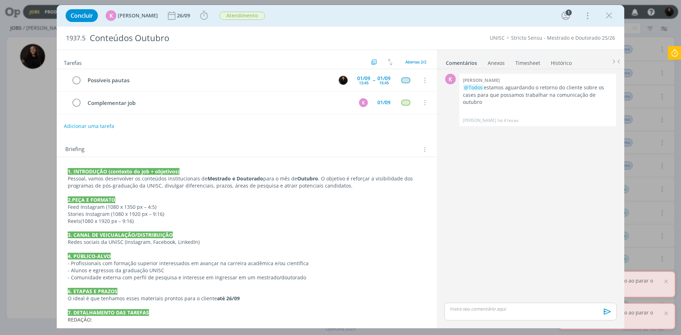
click at [354, 142] on div "Briefing Briefings Predefinidos Versões do Briefing Ver Briefing do Projeto" at bounding box center [247, 147] width 380 height 19
click at [610, 15] on icon "dialog" at bounding box center [609, 15] width 11 height 11
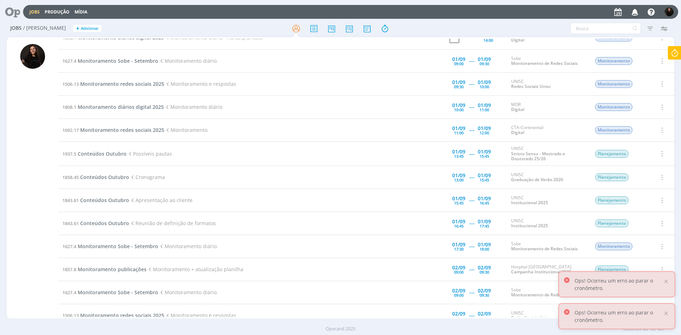
scroll to position [142, 0]
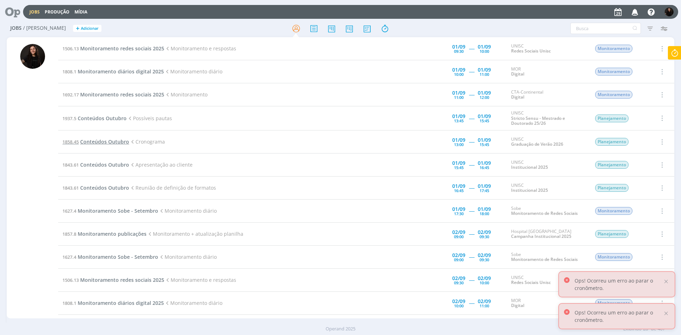
click at [123, 141] on span "Conteúdos Outubro" at bounding box center [104, 141] width 49 height 7
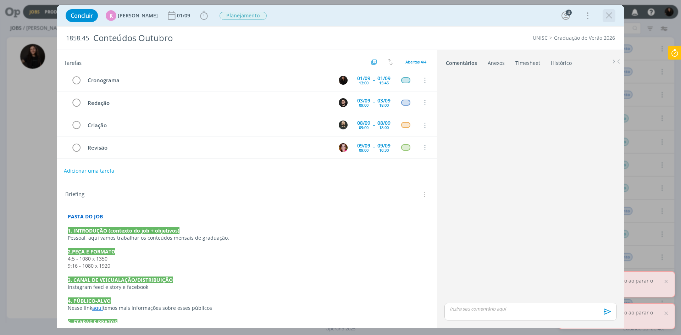
click at [608, 20] on icon "dialog" at bounding box center [609, 15] width 11 height 11
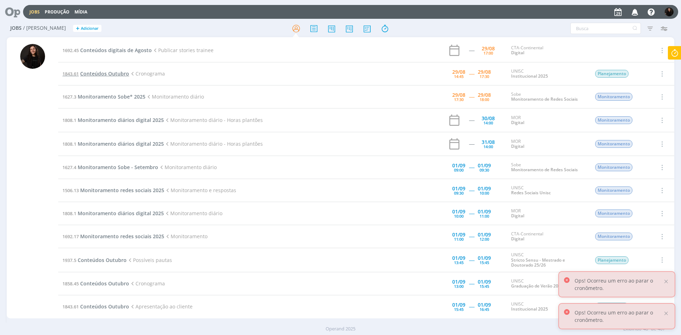
click at [99, 76] on span "Conteúdos Outubro" at bounding box center [104, 73] width 49 height 7
